Goal: Task Accomplishment & Management: Manage account settings

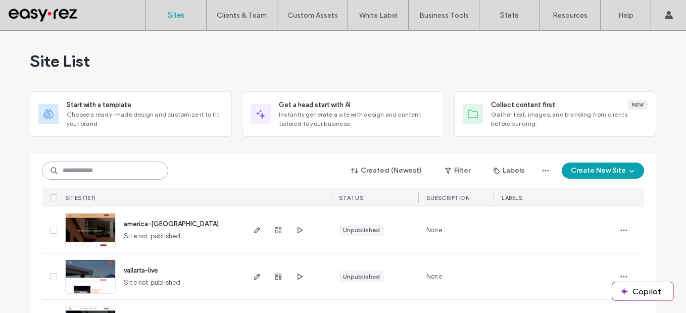
click at [135, 173] on input at bounding box center [105, 171] width 126 height 18
click at [133, 175] on input at bounding box center [105, 171] width 126 height 18
click at [133, 171] on input at bounding box center [105, 171] width 126 height 18
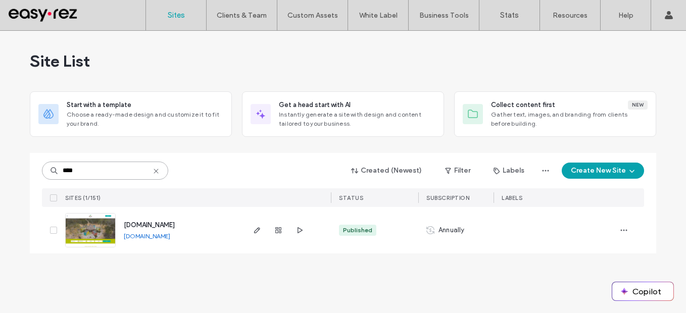
type input "****"
click at [170, 236] on link "[DOMAIN_NAME]" at bounding box center [147, 236] width 46 height 8
click at [262, 234] on span "button" at bounding box center [257, 230] width 12 height 12
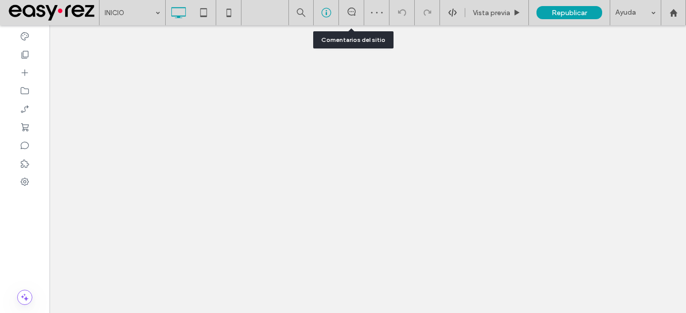
click at [331, 16] on div at bounding box center [326, 13] width 25 height 10
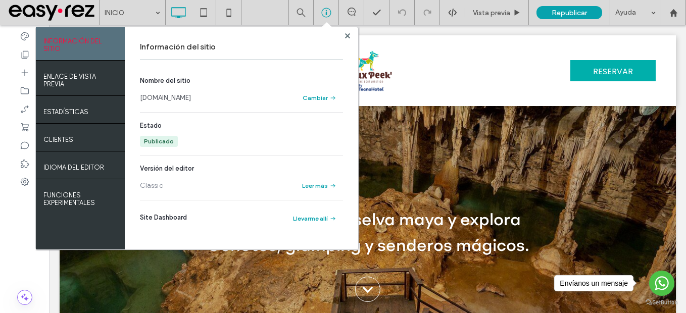
click at [180, 99] on link "[DOMAIN_NAME]" at bounding box center [165, 98] width 51 height 10
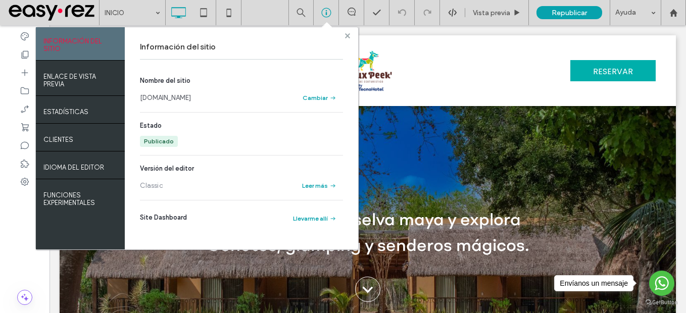
drag, startPoint x: 349, startPoint y: 32, endPoint x: 28, endPoint y: 112, distance: 330.4
click at [349, 32] on span at bounding box center [347, 36] width 5 height 8
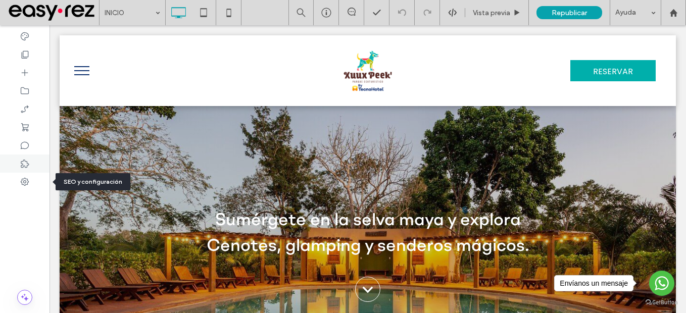
click at [24, 172] on div at bounding box center [24, 164] width 49 height 18
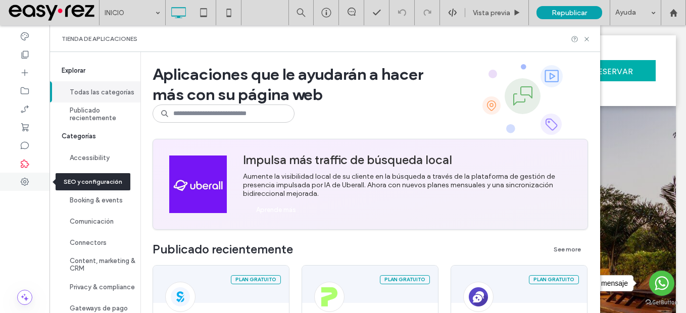
click at [24, 184] on icon at bounding box center [25, 182] width 10 height 10
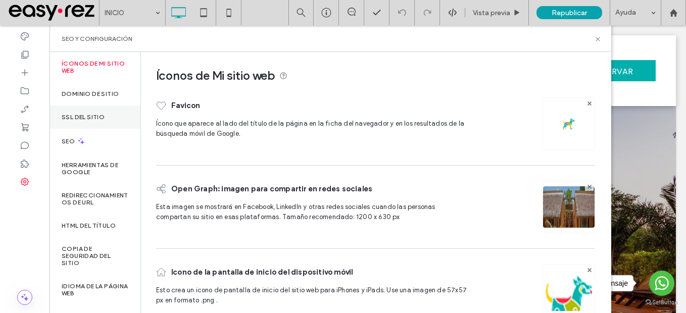
click at [82, 117] on label "SSL del sitio" at bounding box center [83, 117] width 43 height 7
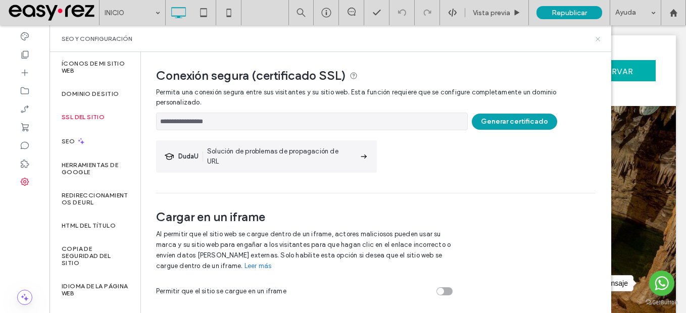
drag, startPoint x: 600, startPoint y: 39, endPoint x: 541, endPoint y: 8, distance: 67.1
click at [600, 39] on icon at bounding box center [598, 39] width 8 height 8
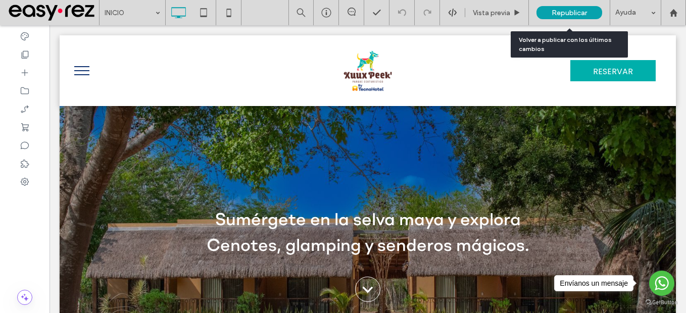
click at [561, 10] on span "Republicar" at bounding box center [568, 13] width 35 height 9
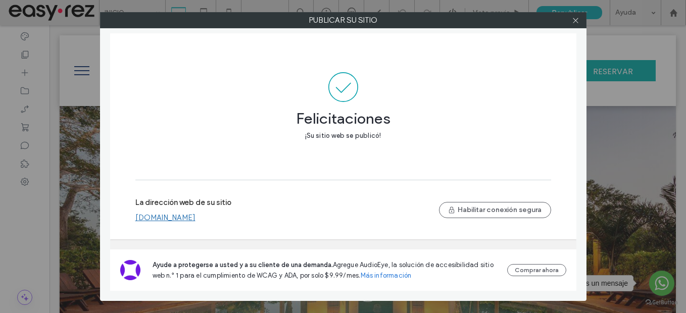
click at [195, 219] on link "[DOMAIN_NAME]" at bounding box center [165, 217] width 60 height 9
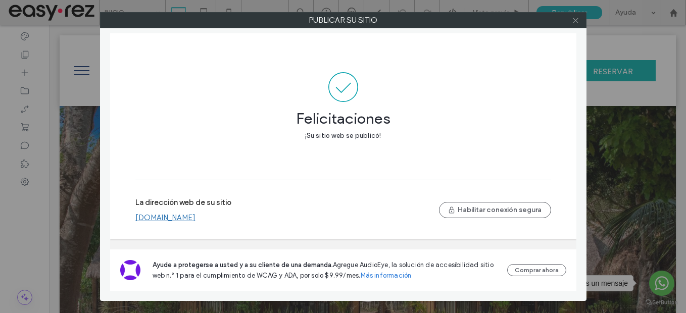
click at [578, 22] on icon at bounding box center [576, 21] width 8 height 8
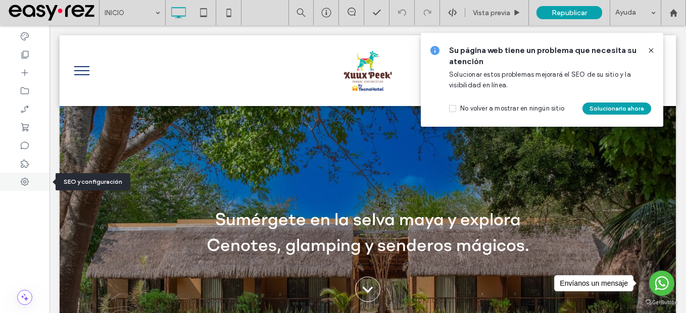
click at [23, 184] on use at bounding box center [25, 182] width 8 height 8
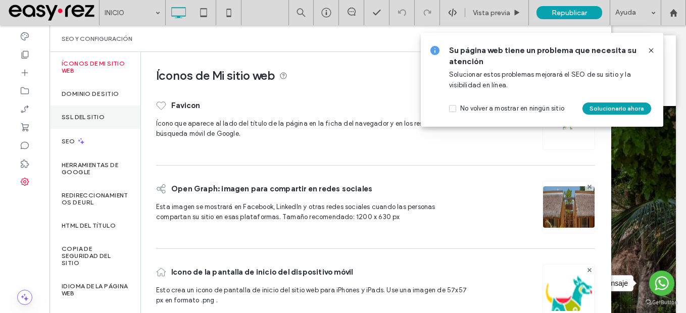
click at [92, 122] on div "SSL del sitio" at bounding box center [94, 117] width 91 height 23
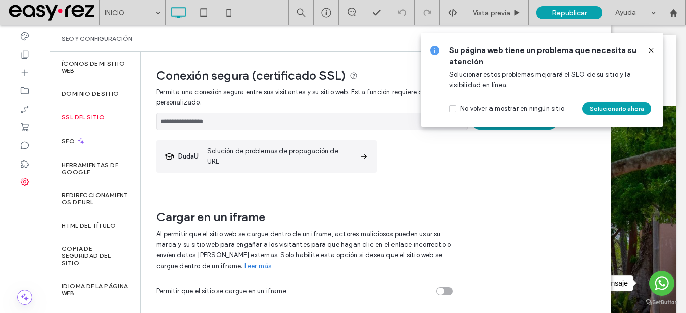
click at [652, 52] on icon at bounding box center [651, 50] width 8 height 8
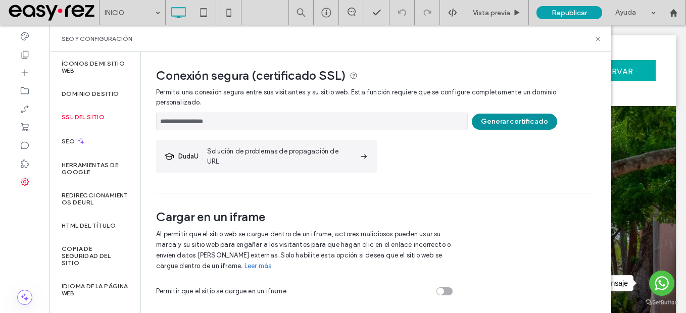
click at [499, 126] on button "Generar certificado" at bounding box center [514, 122] width 85 height 16
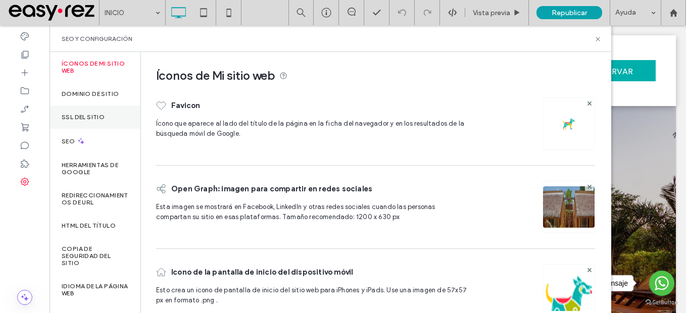
click at [94, 114] on label "SSL del sitio" at bounding box center [83, 117] width 43 height 7
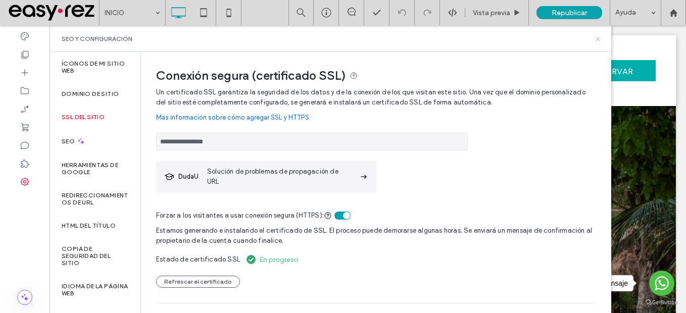
click at [597, 40] on icon at bounding box center [598, 39] width 8 height 8
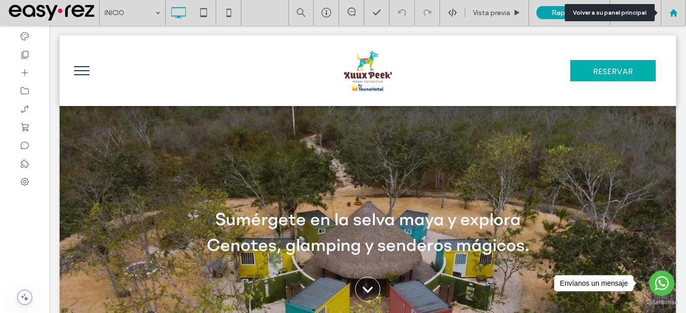
click at [677, 18] on div at bounding box center [673, 12] width 25 height 25
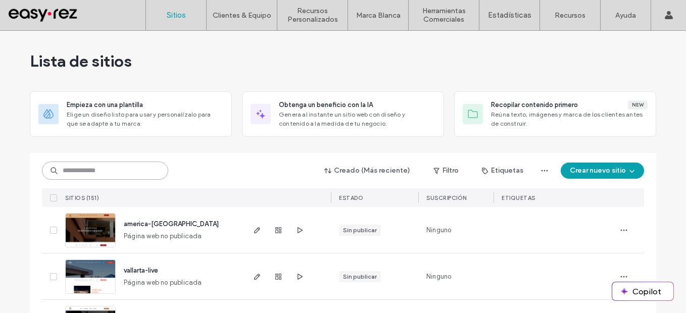
drag, startPoint x: 144, startPoint y: 167, endPoint x: 144, endPoint y: 153, distance: 14.6
click at [144, 167] on input at bounding box center [105, 171] width 126 height 18
type input "*"
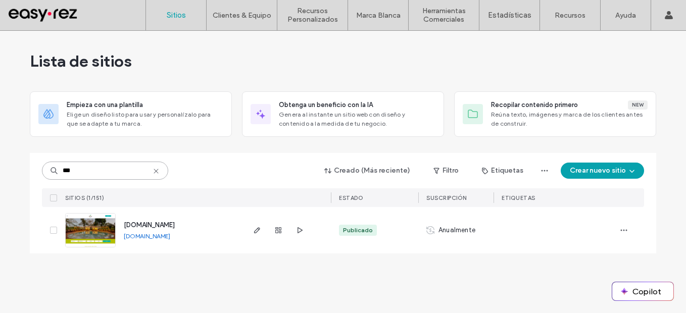
type input "***"
click at [170, 237] on link "[DOMAIN_NAME]" at bounding box center [147, 236] width 46 height 8
